Goal: Navigation & Orientation: Understand site structure

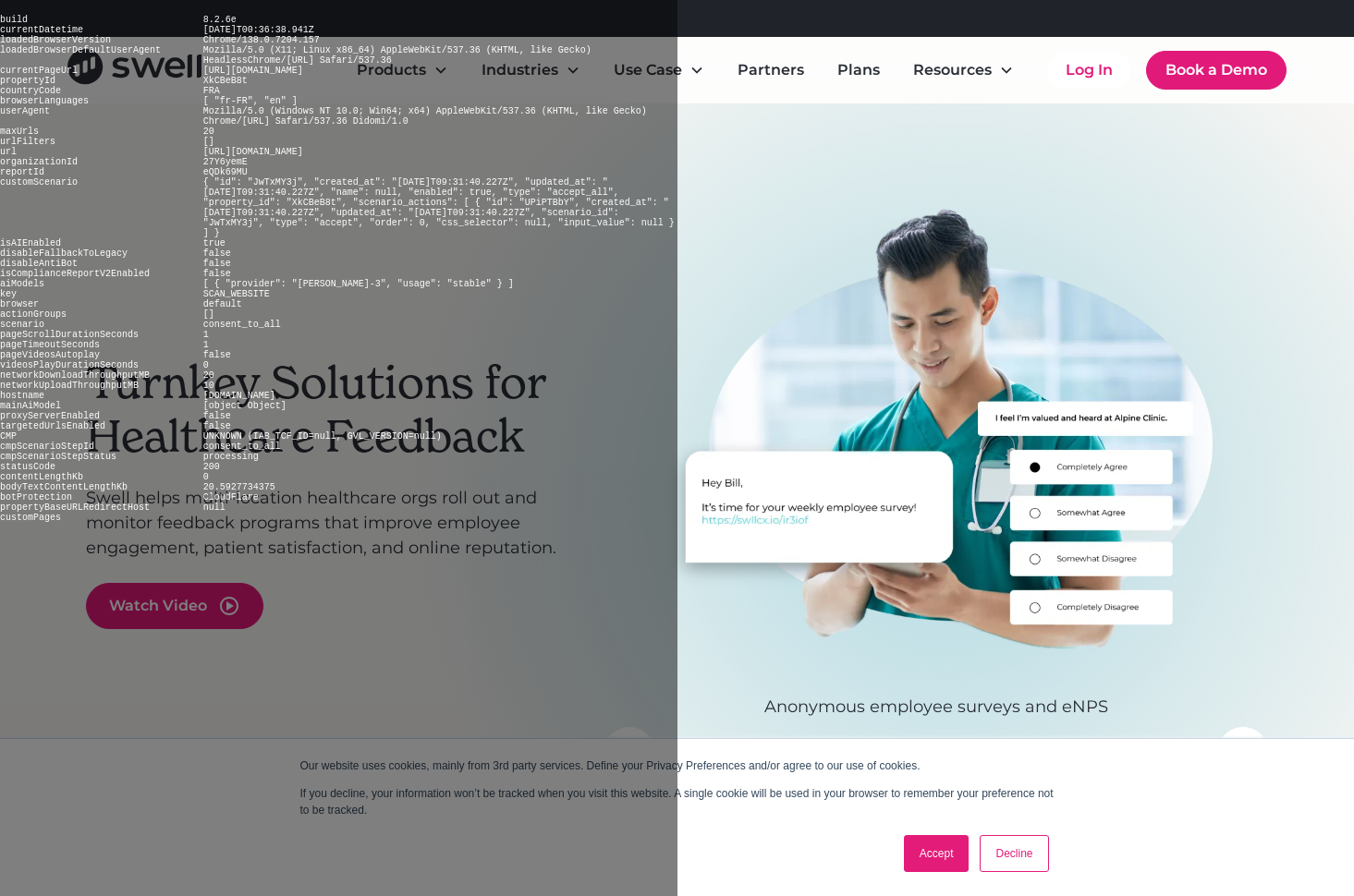
click at [936, 854] on link "Accept" at bounding box center [936, 854] width 66 height 37
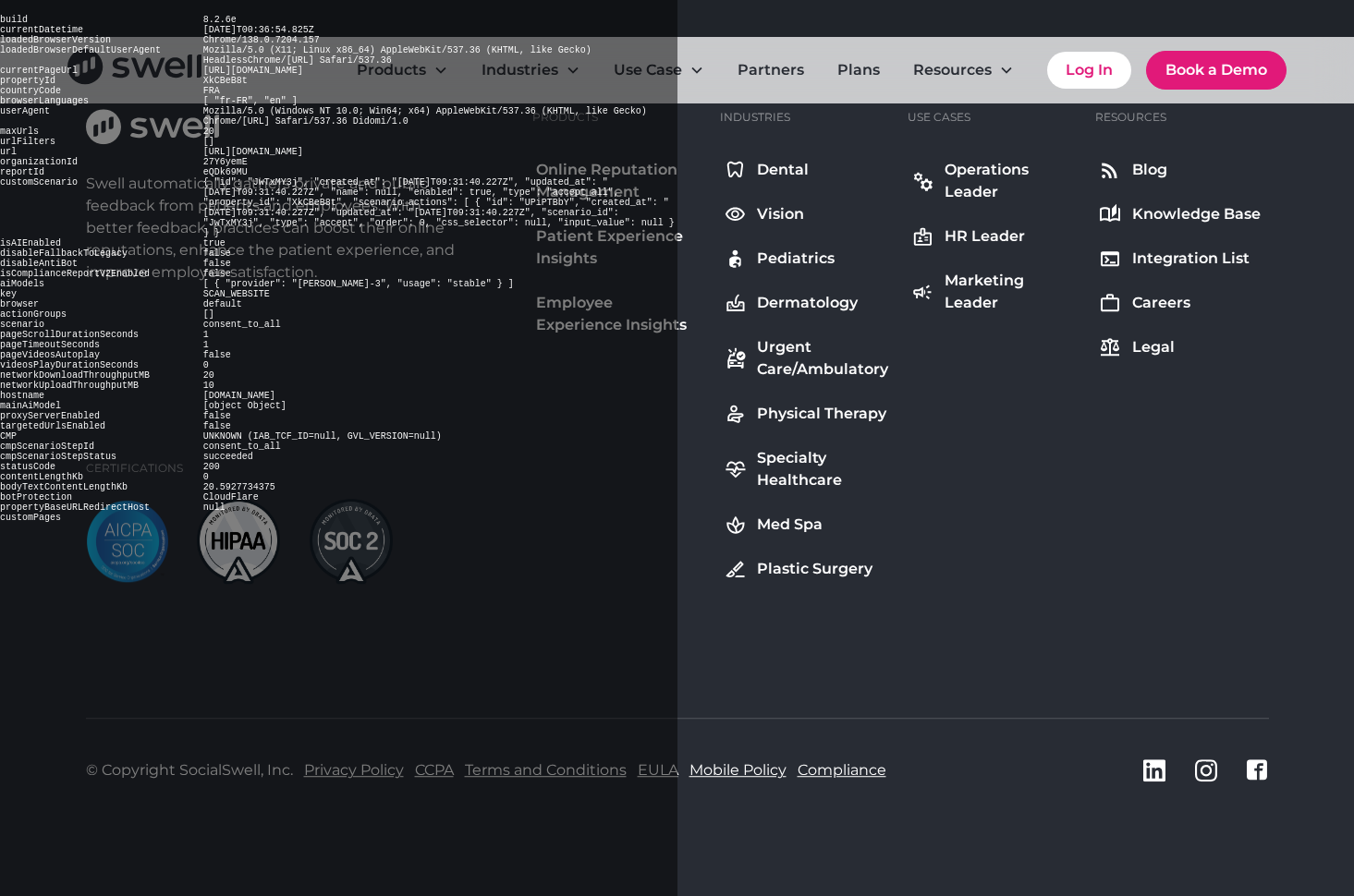
scroll to position [6850, 0]
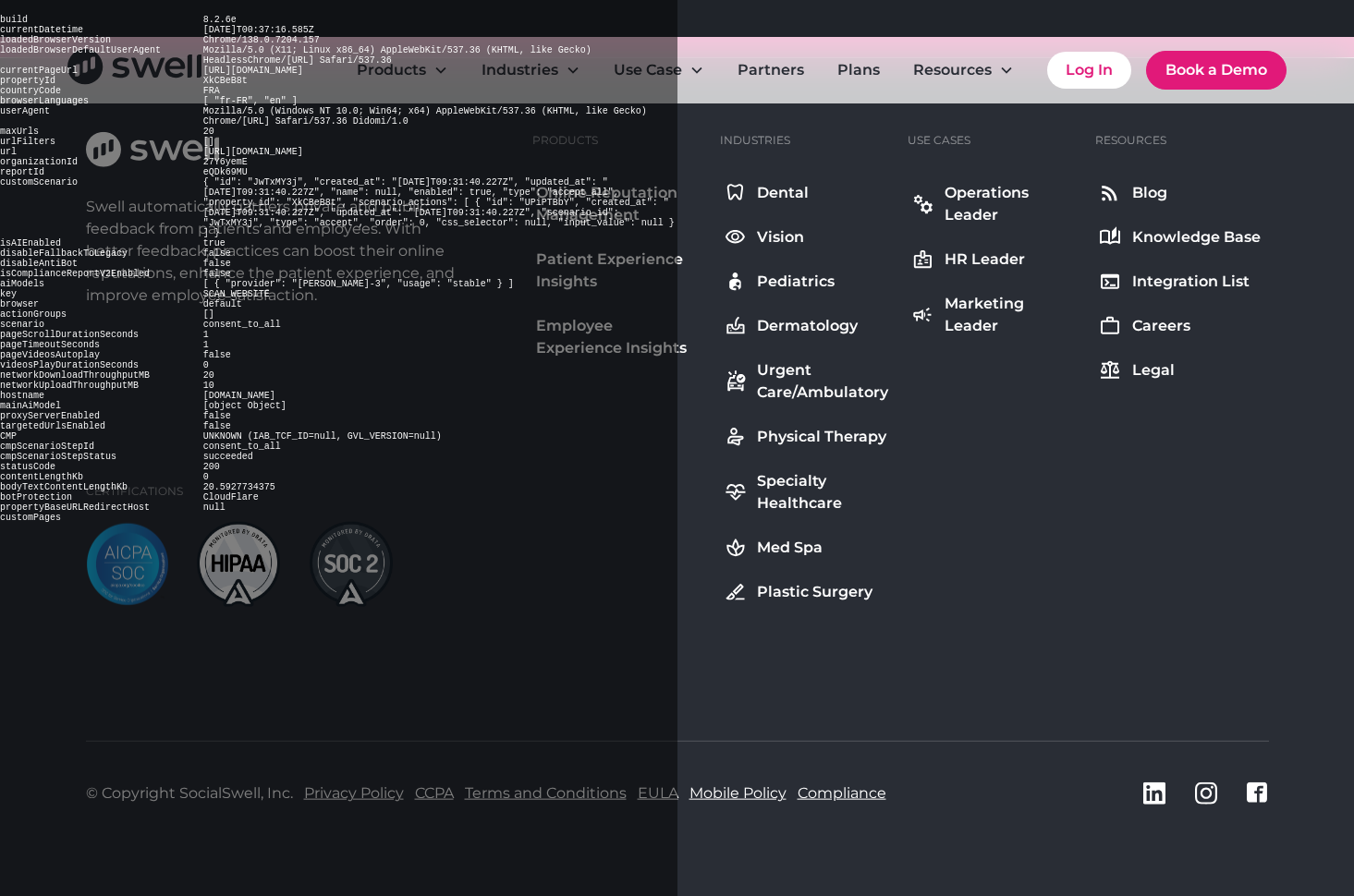
scroll to position [3941, 0]
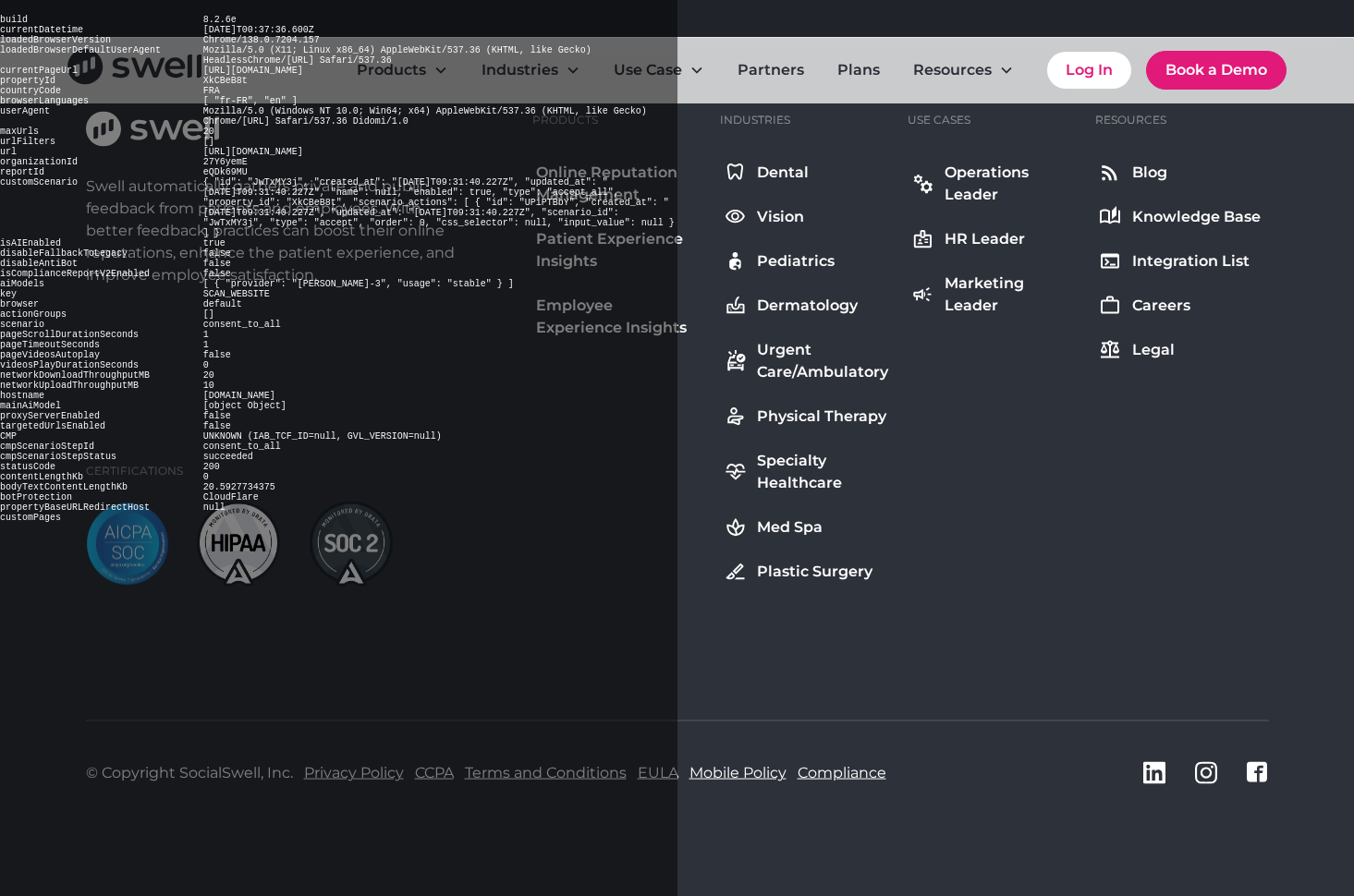
scroll to position [5226, 0]
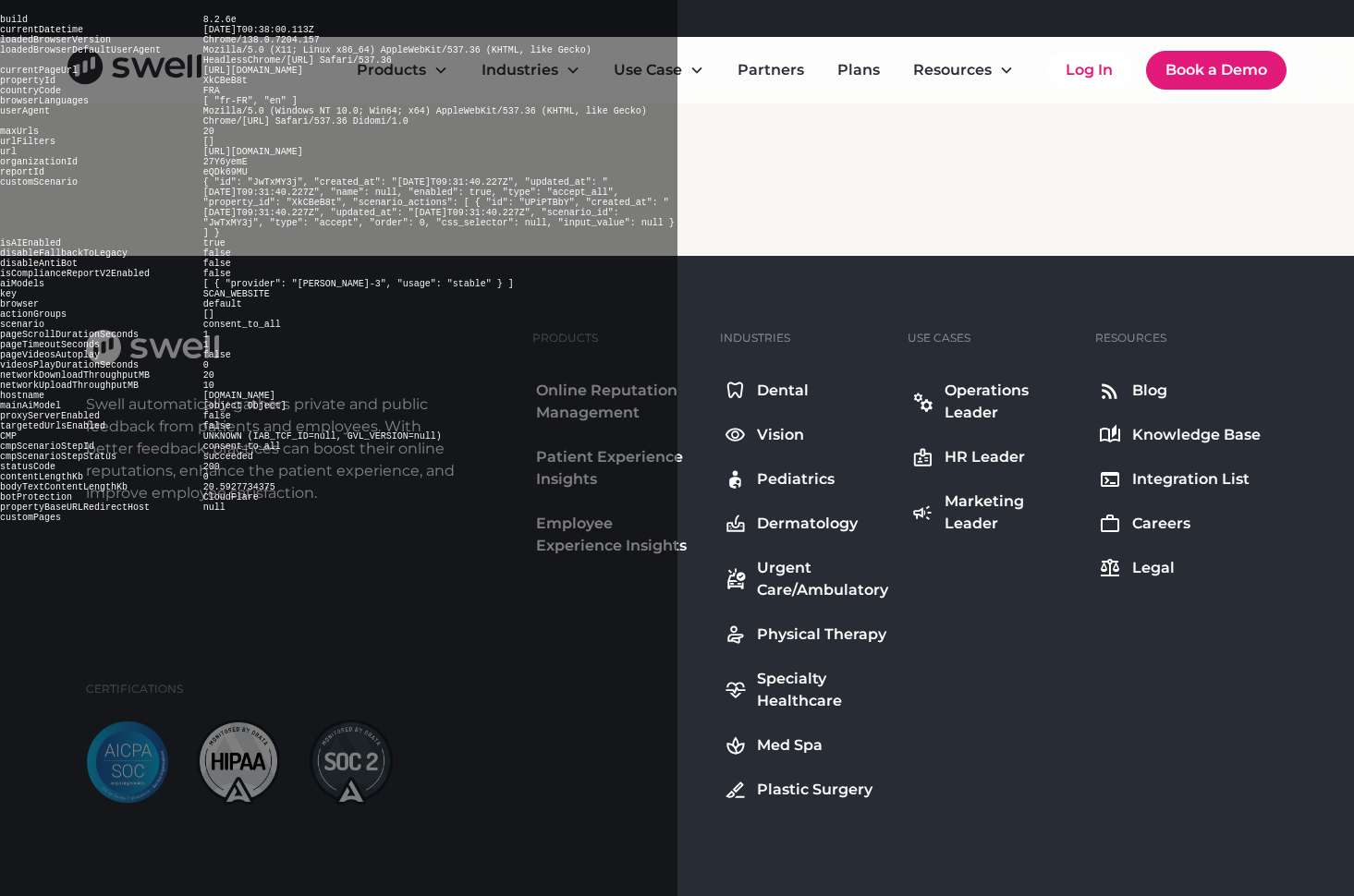
scroll to position [17214, 0]
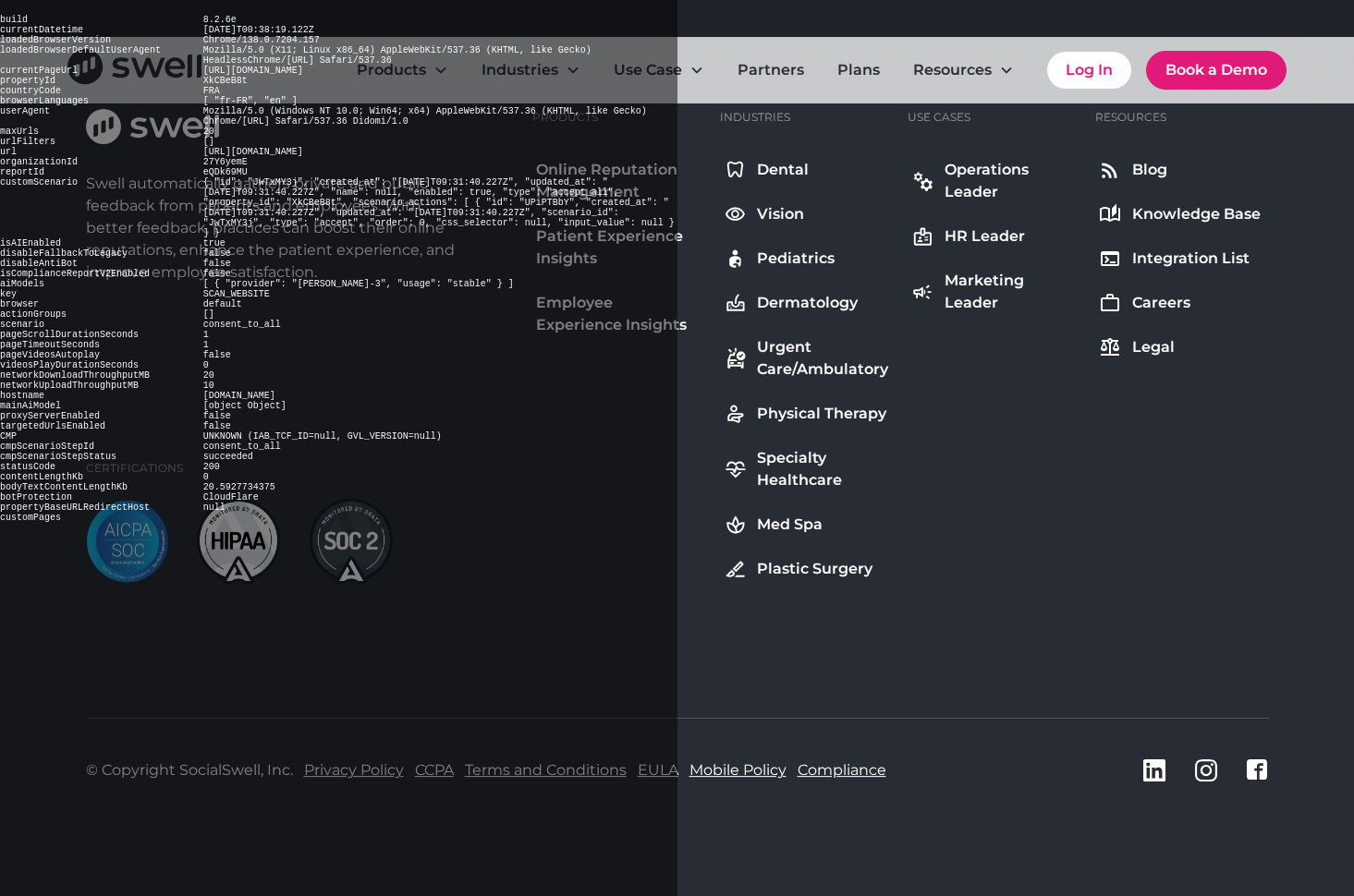
scroll to position [7896, 0]
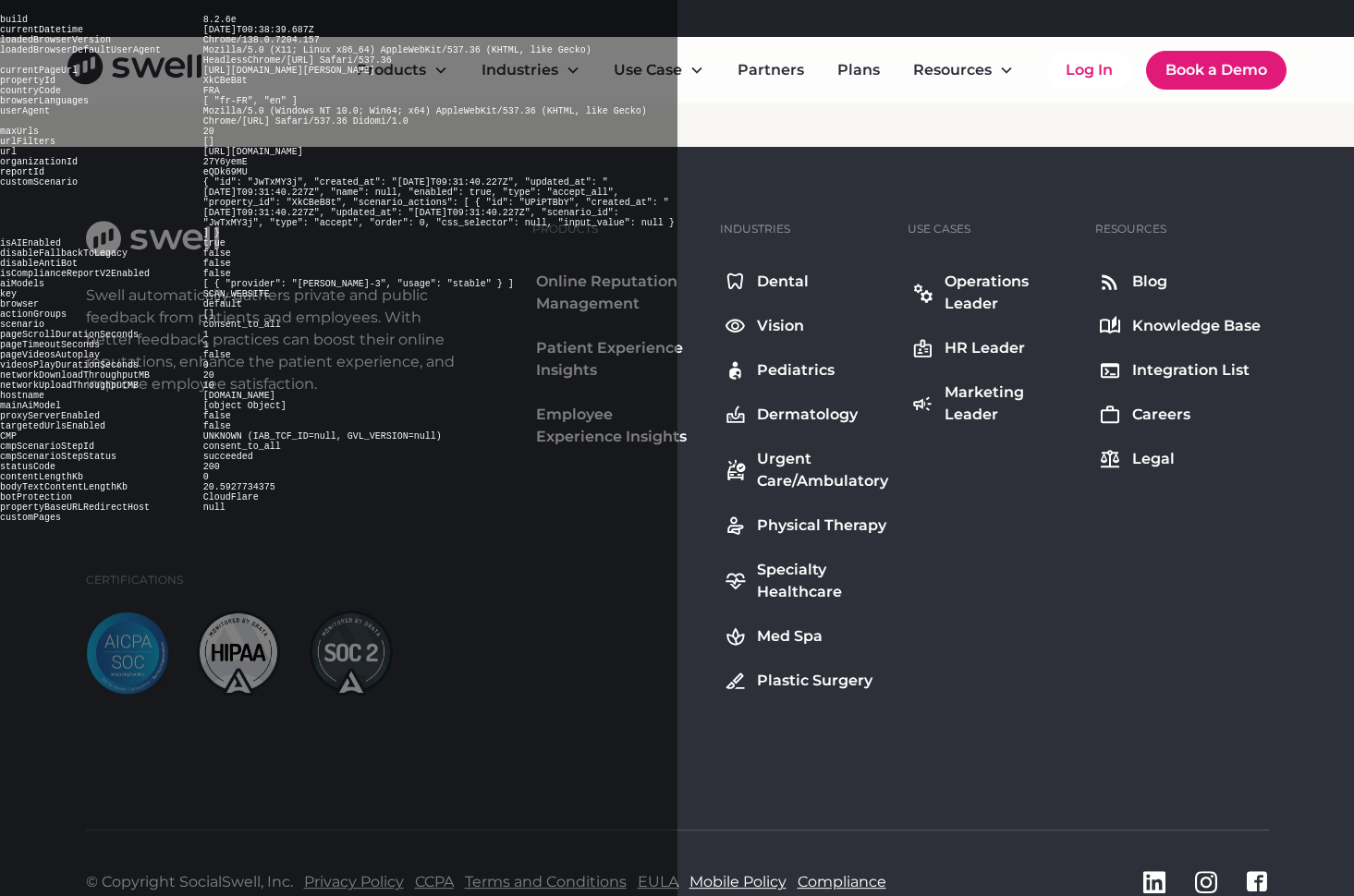
scroll to position [5856, 0]
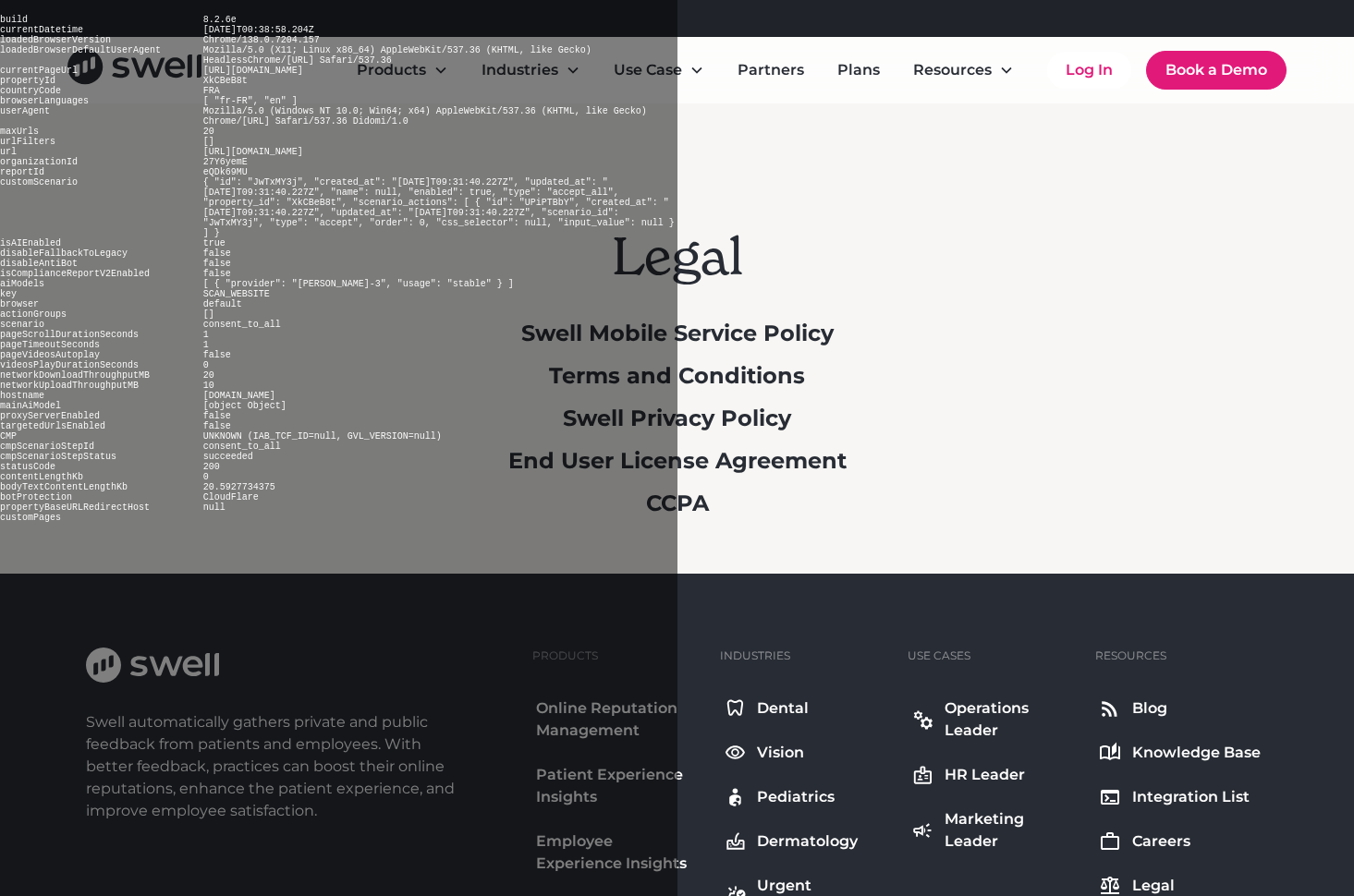
scroll to position [538, 0]
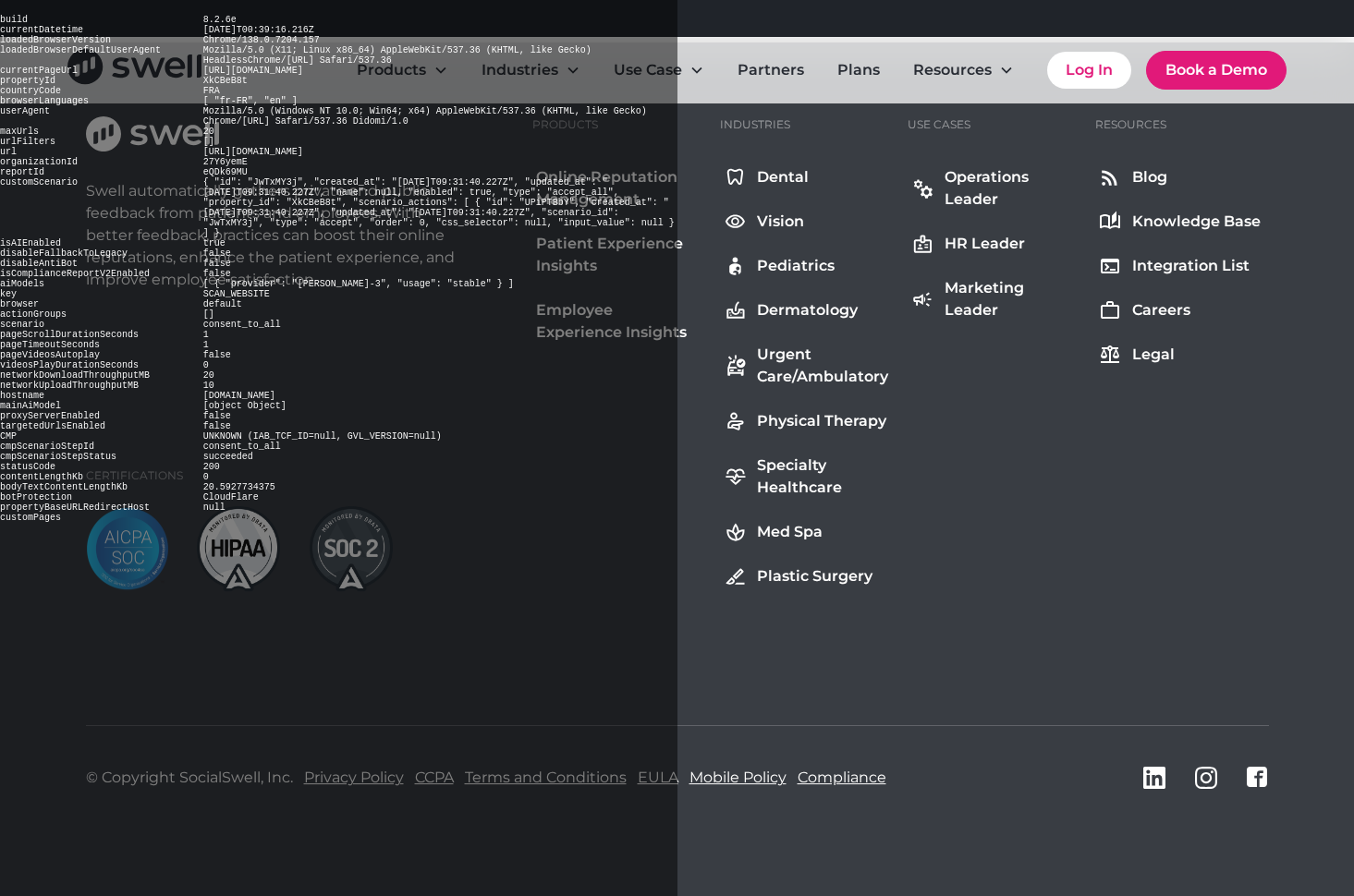
scroll to position [2192, 0]
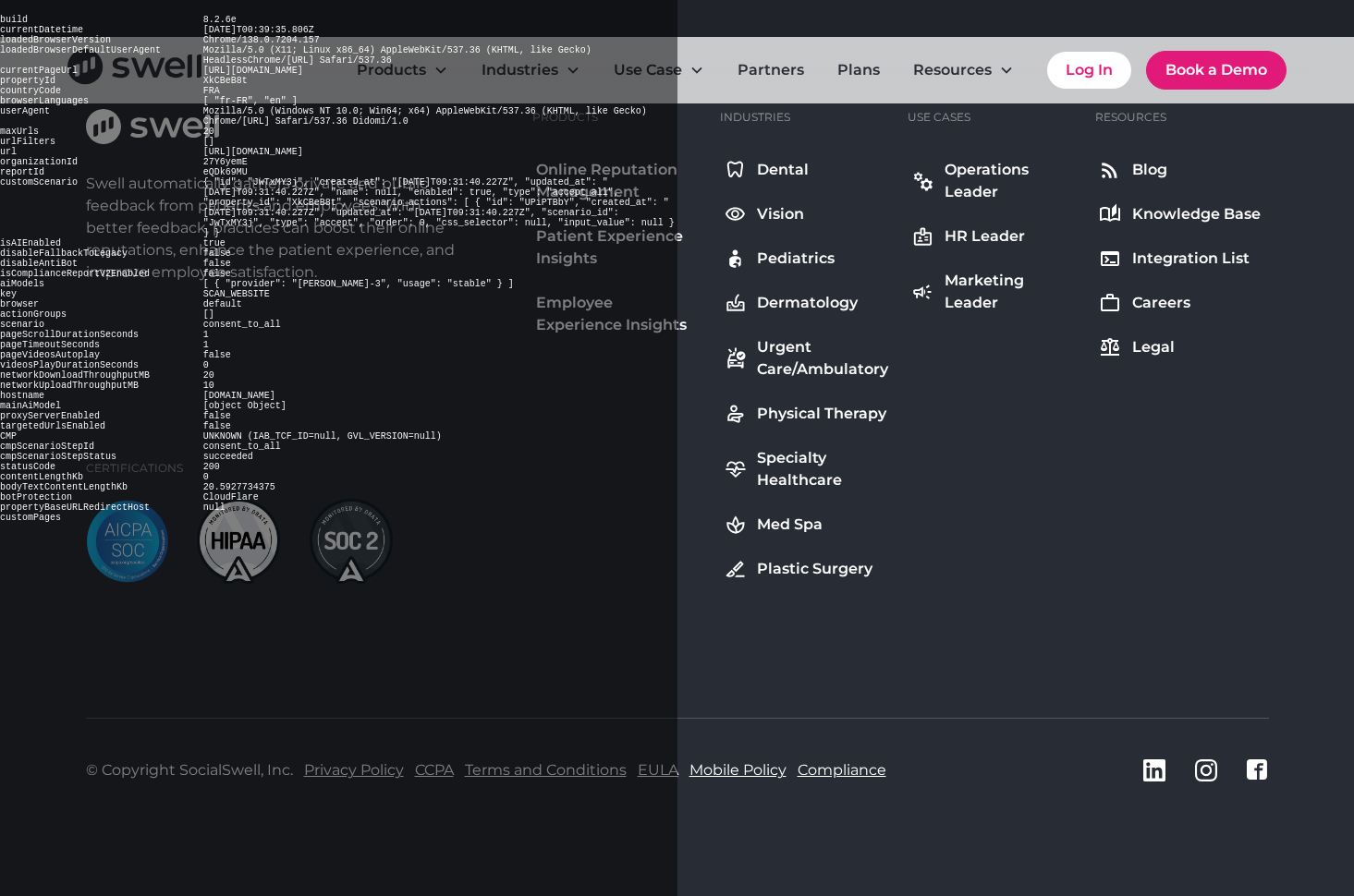
scroll to position [1222, 0]
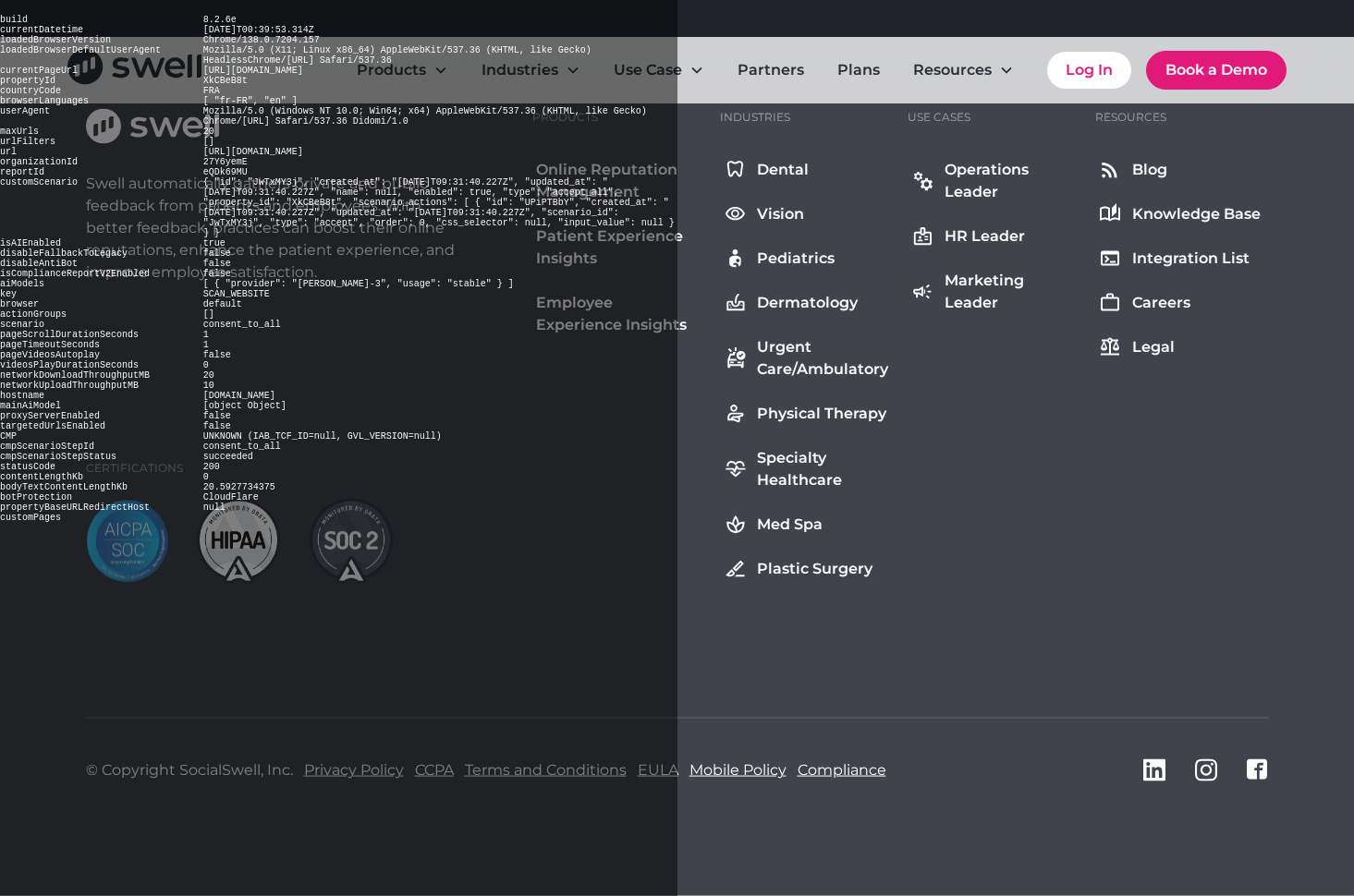
scroll to position [1287, 0]
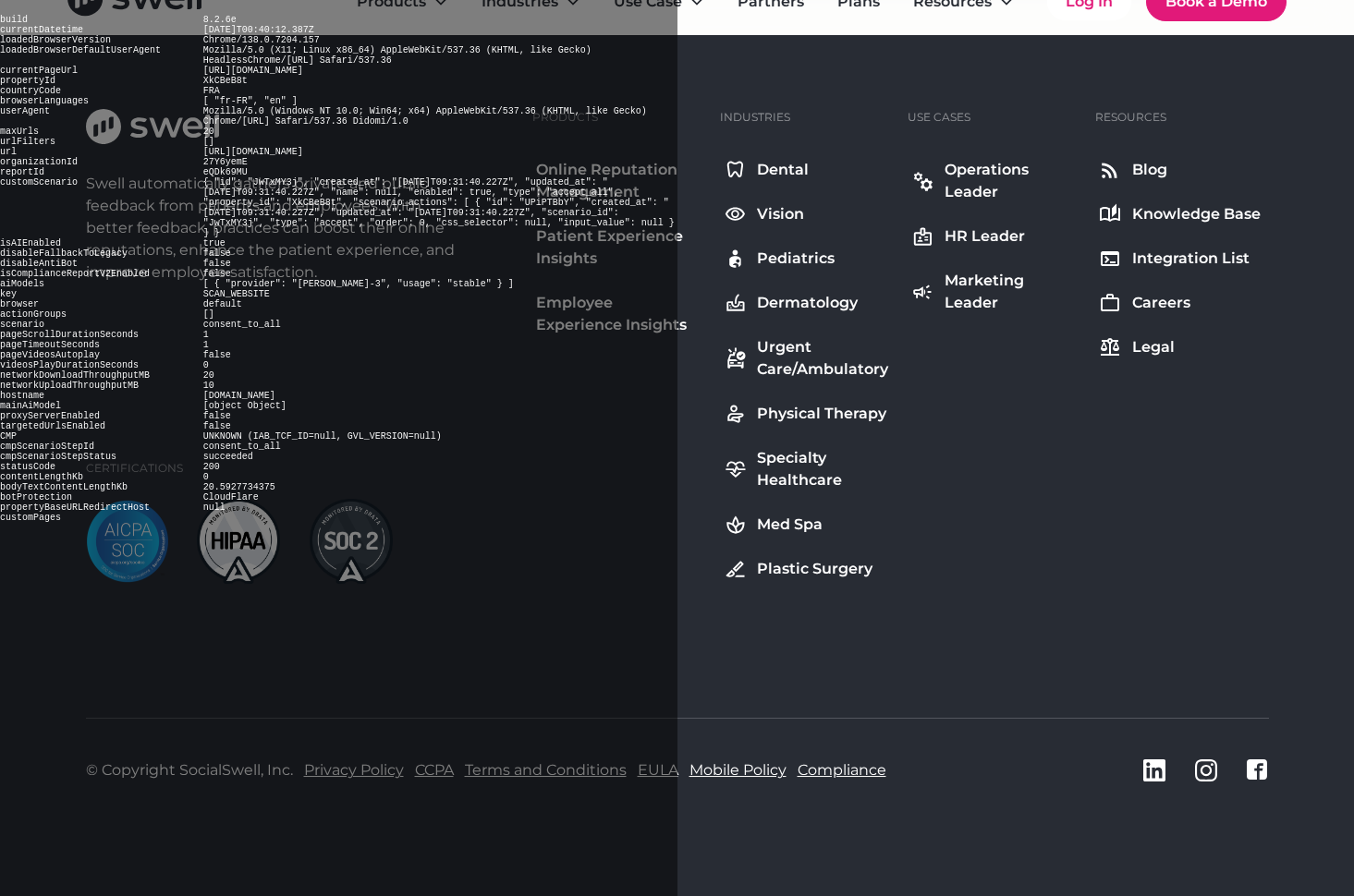
scroll to position [1782, 0]
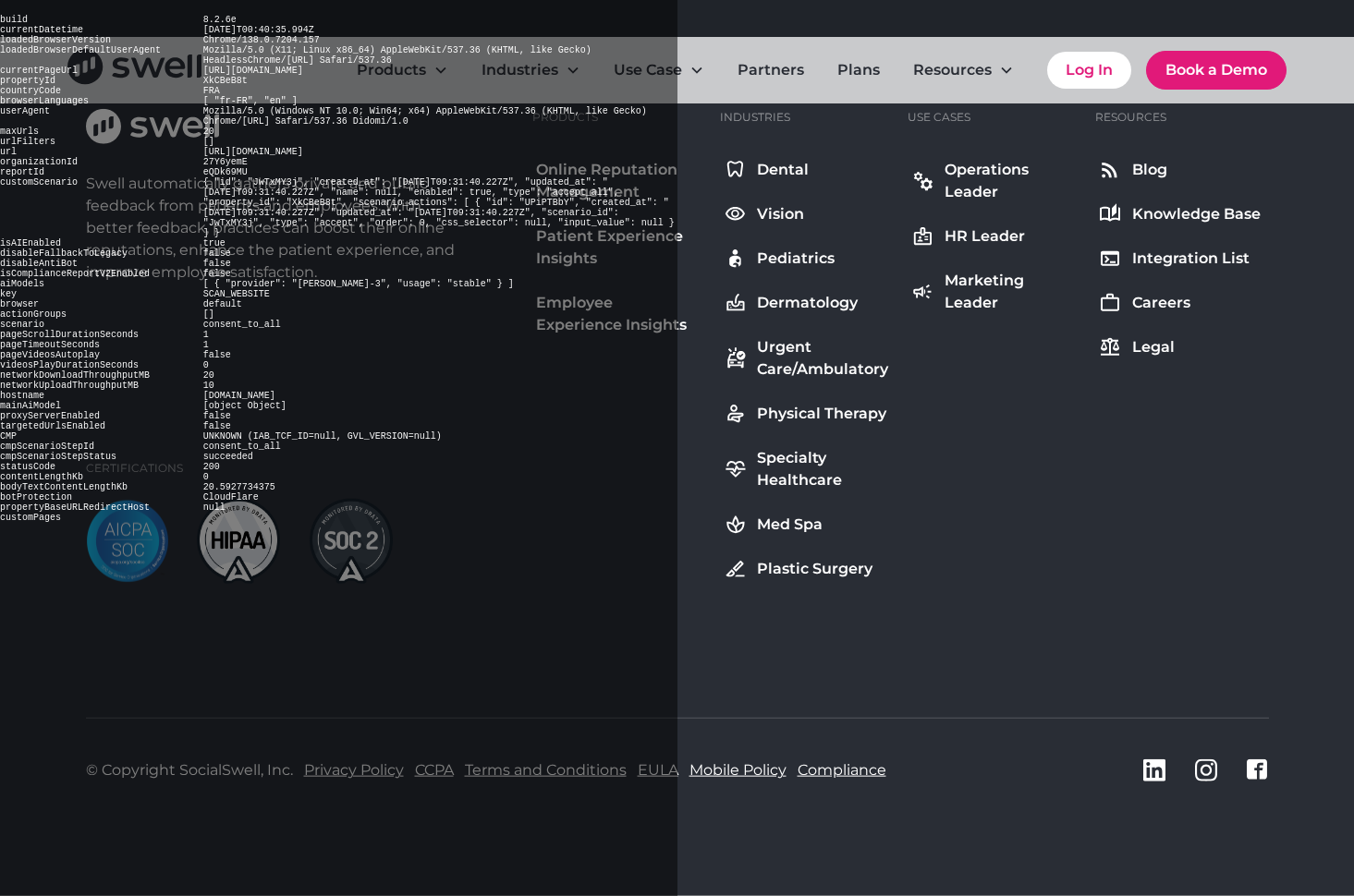
scroll to position [9488, 0]
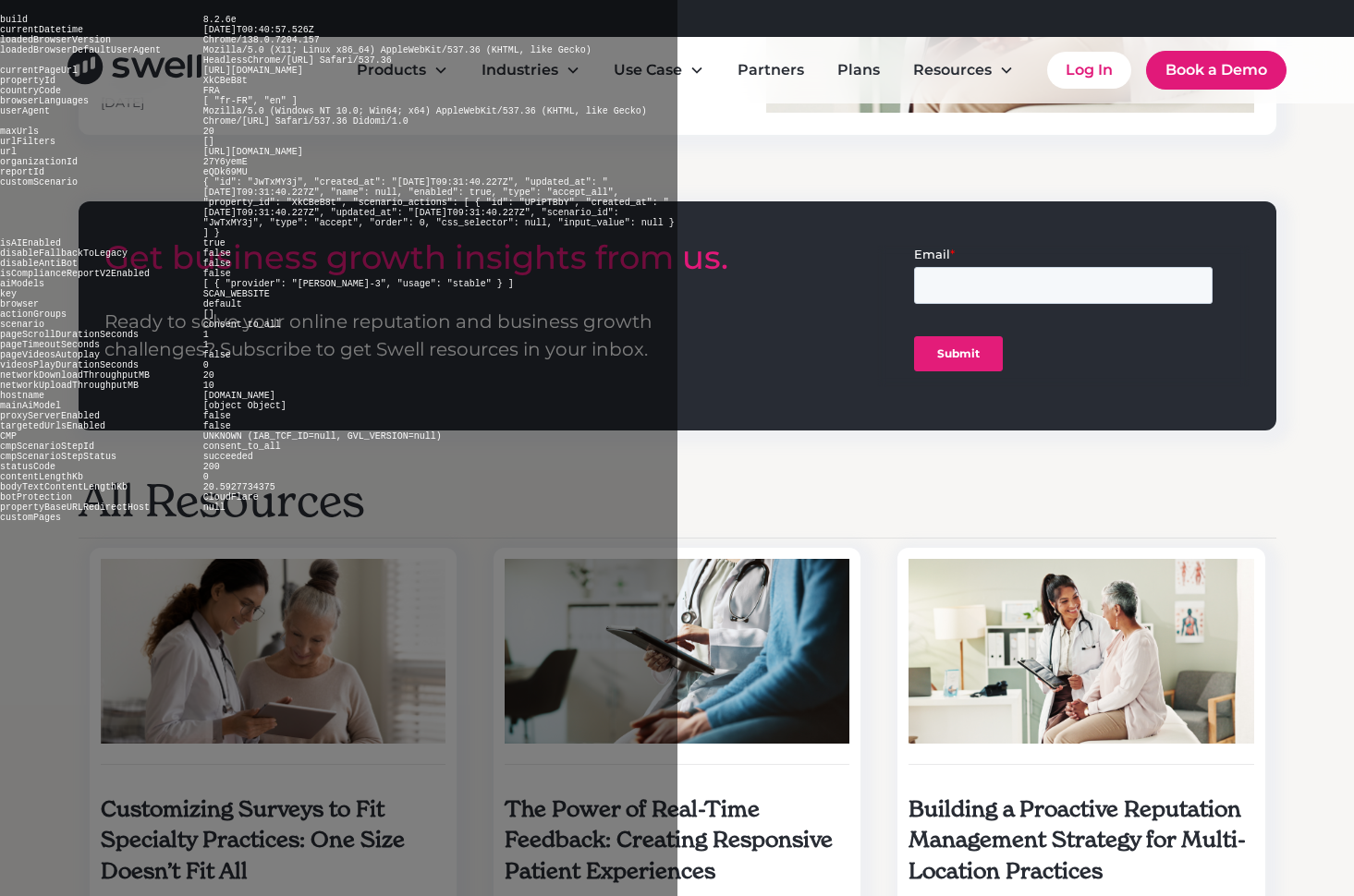
scroll to position [4991, 0]
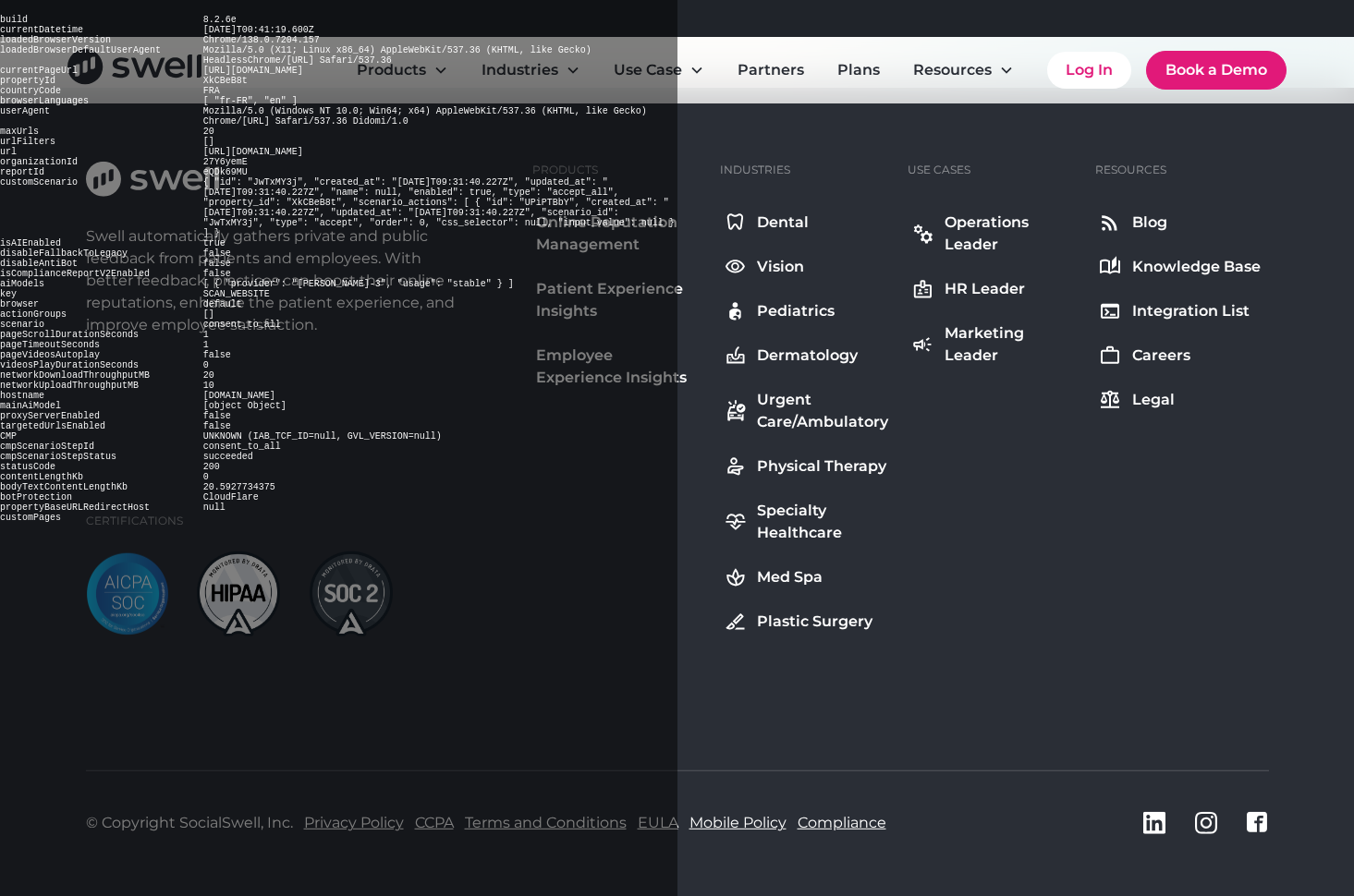
scroll to position [7166, 0]
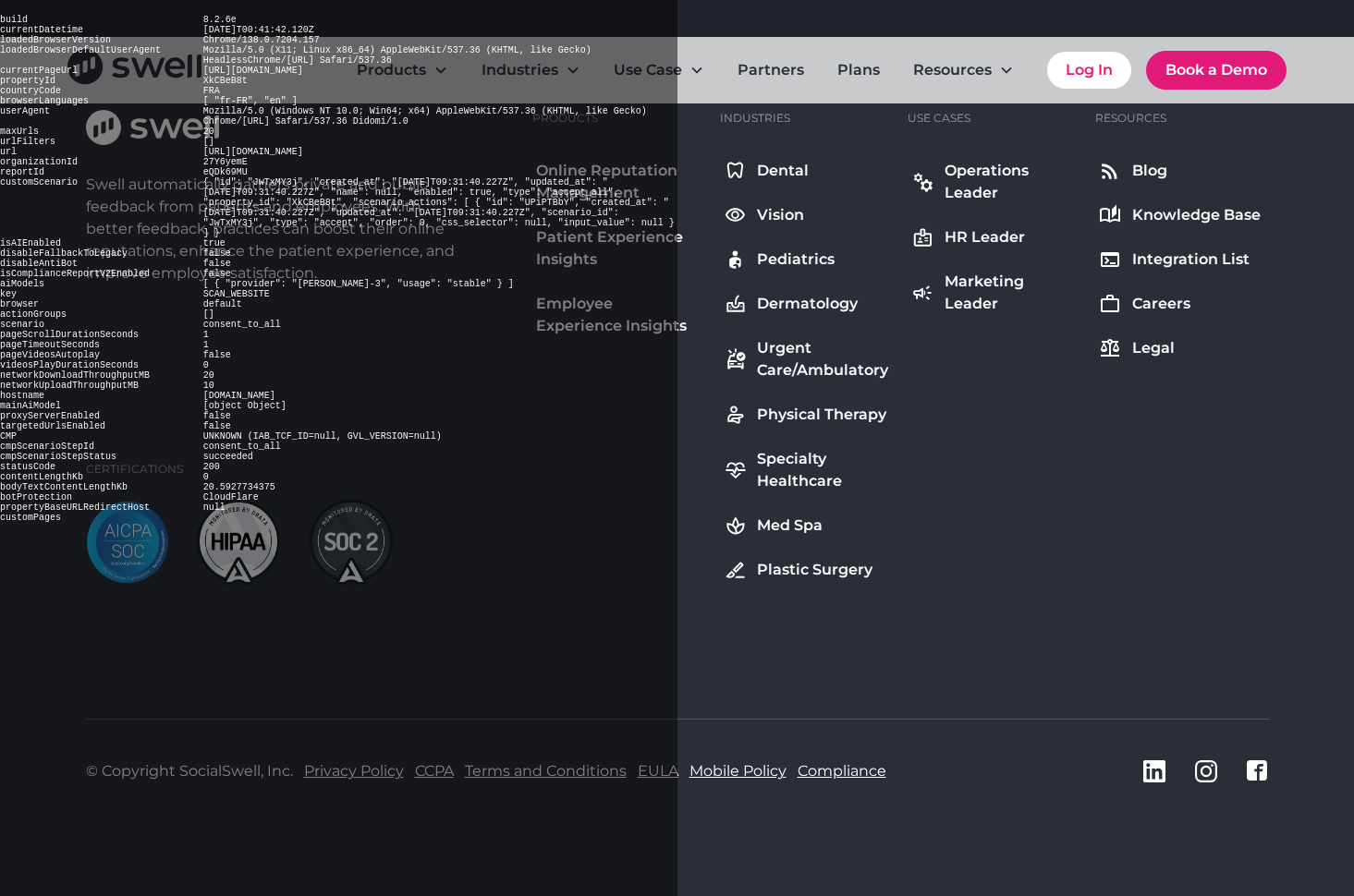
scroll to position [7206, 0]
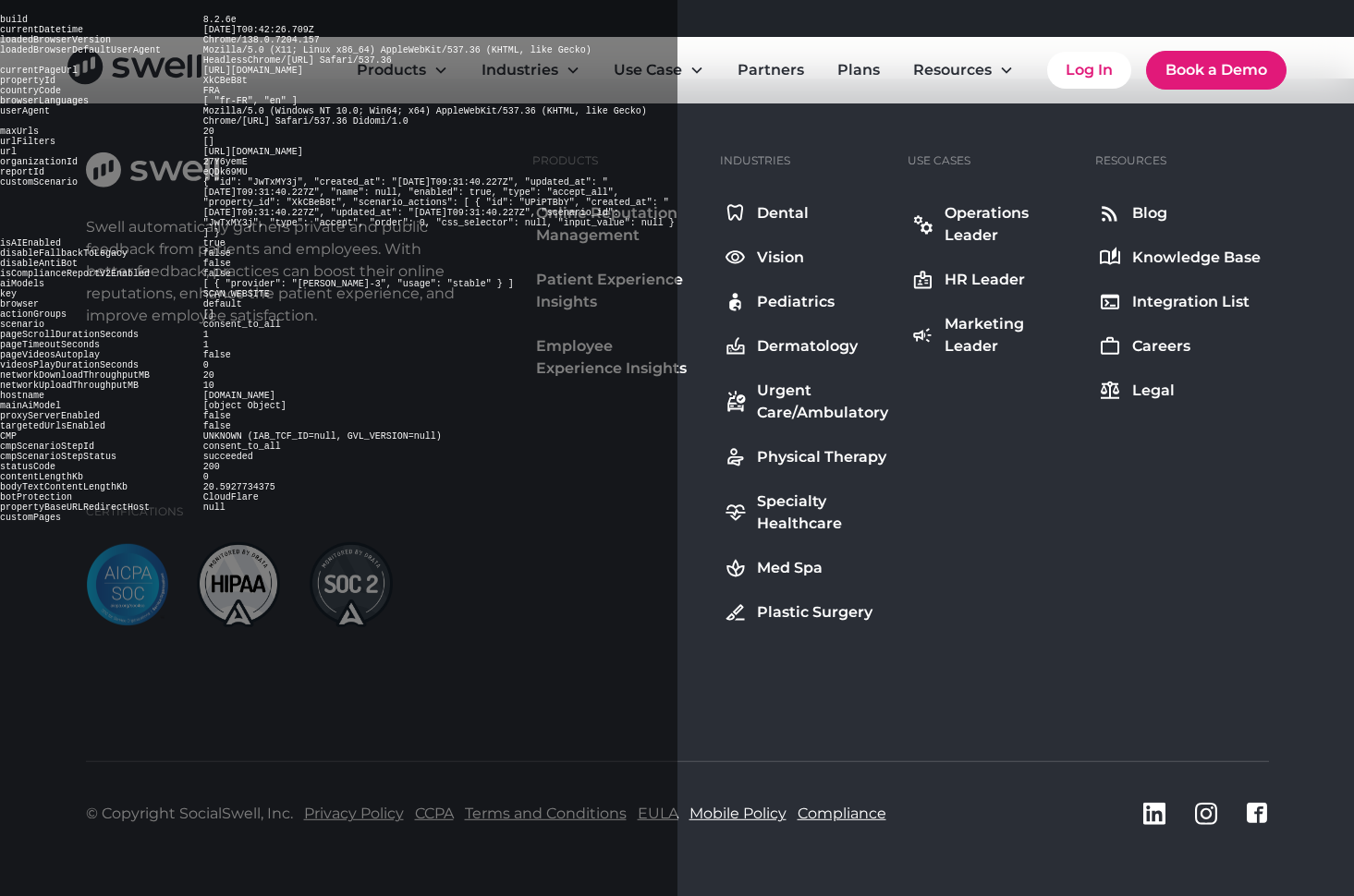
scroll to position [13524, 0]
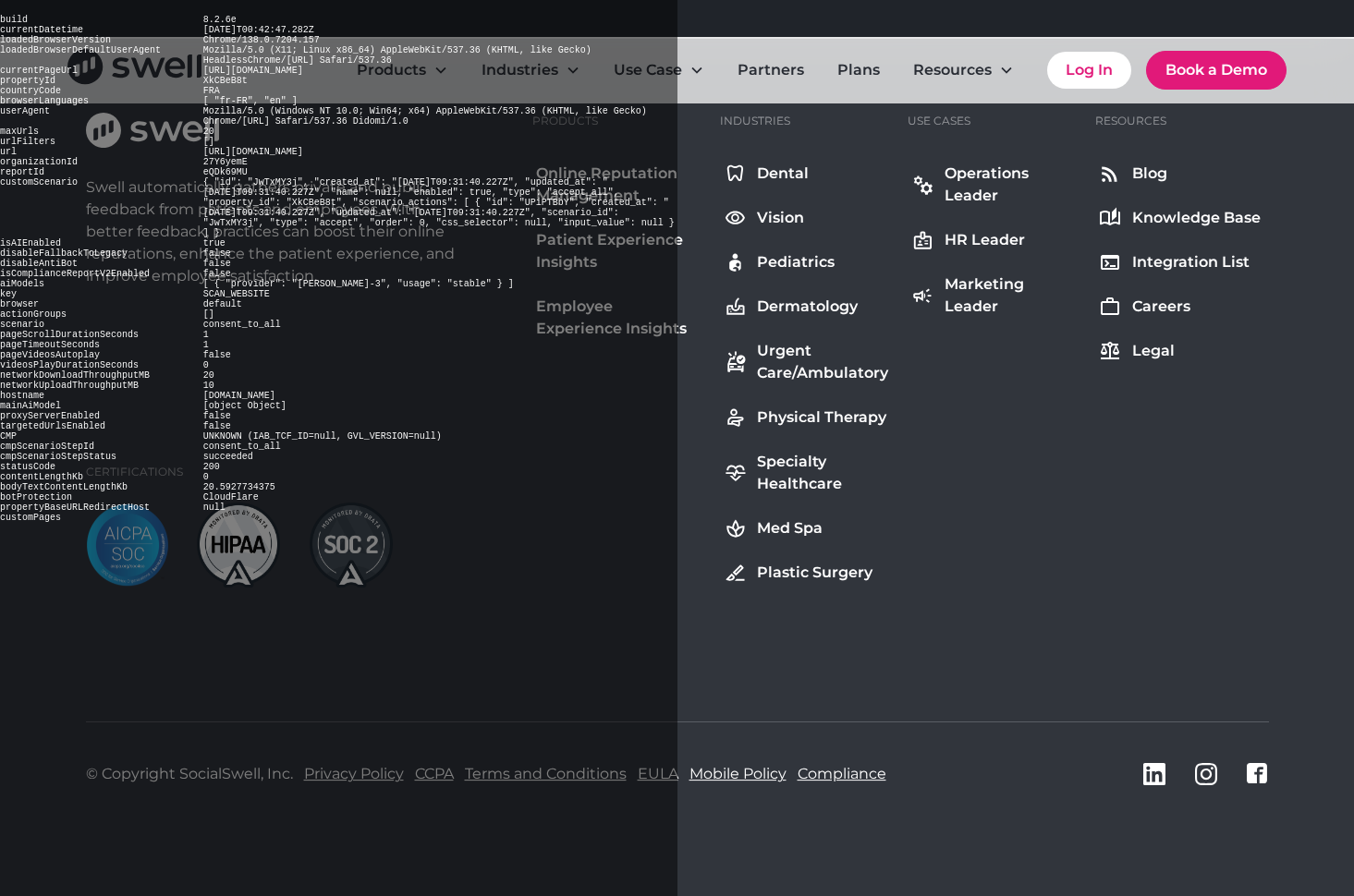
scroll to position [9783, 0]
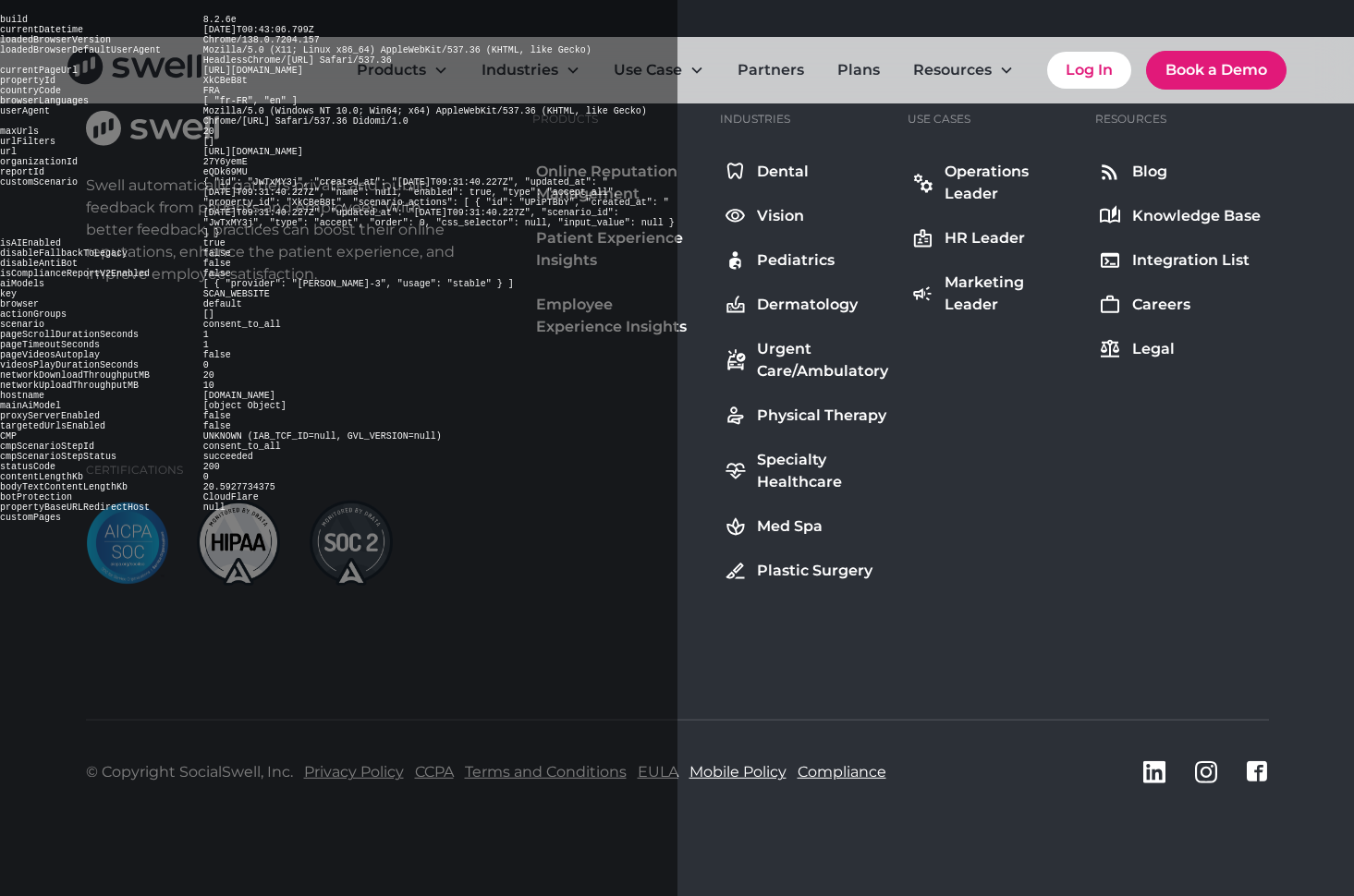
scroll to position [2129, 0]
